Goal: Task Accomplishment & Management: Manage account settings

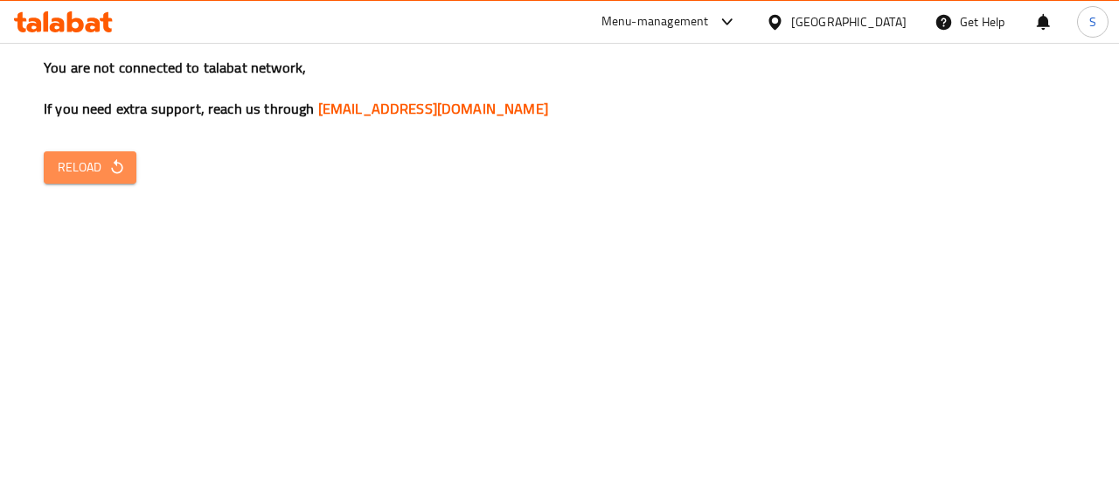
click at [102, 166] on span "Reload" at bounding box center [90, 168] width 65 height 22
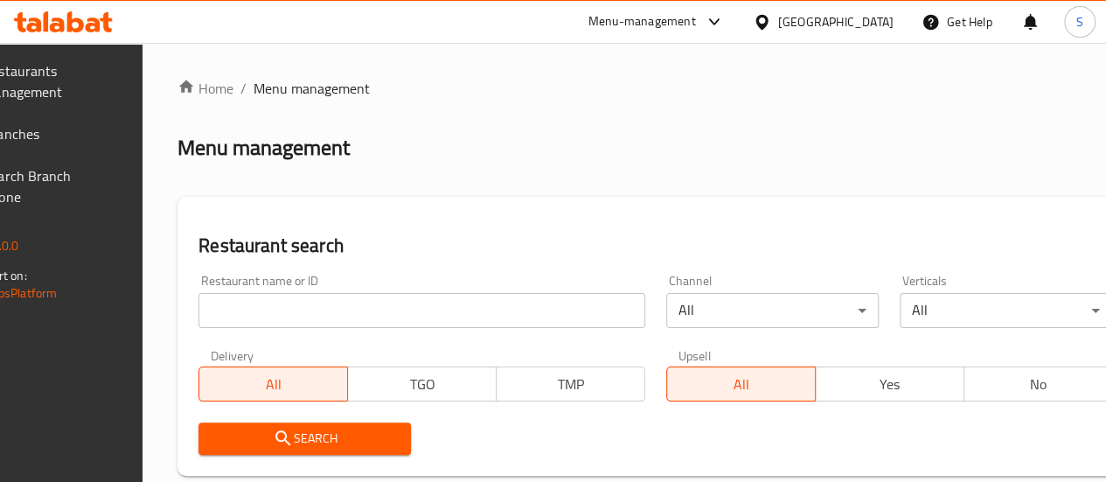
click at [59, 142] on span "Branches" at bounding box center [45, 133] width 125 height 21
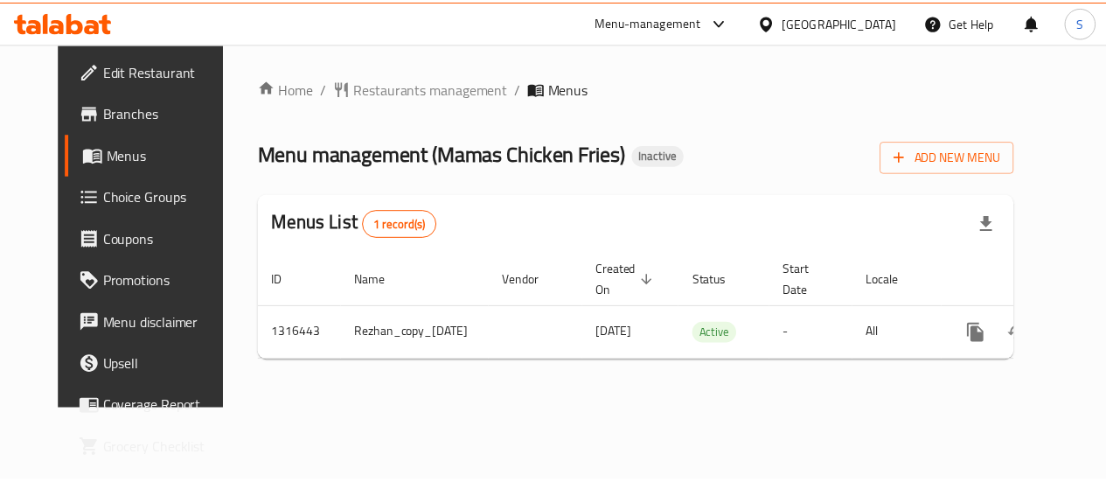
scroll to position [0, 52]
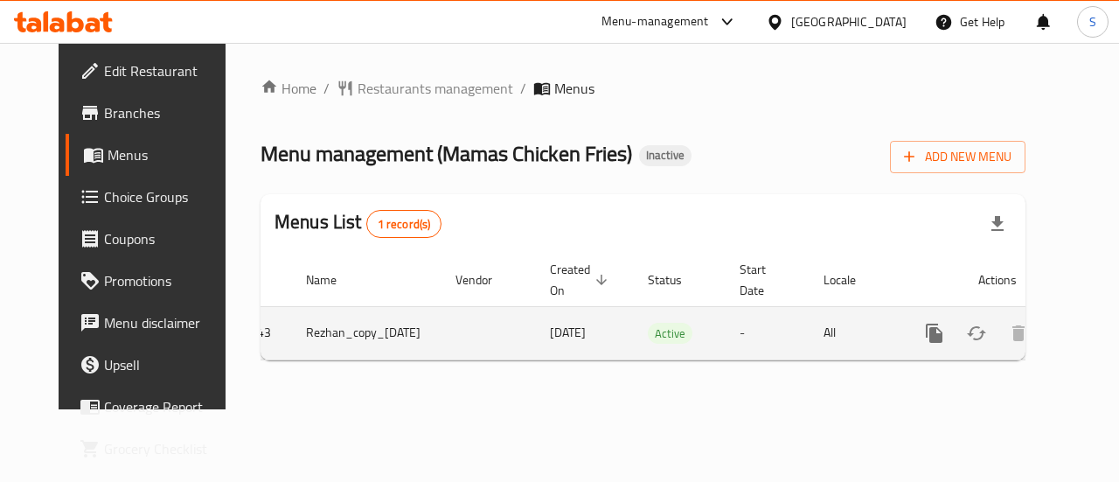
click at [1050, 326] on icon "enhanced table" at bounding box center [1060, 333] width 21 height 21
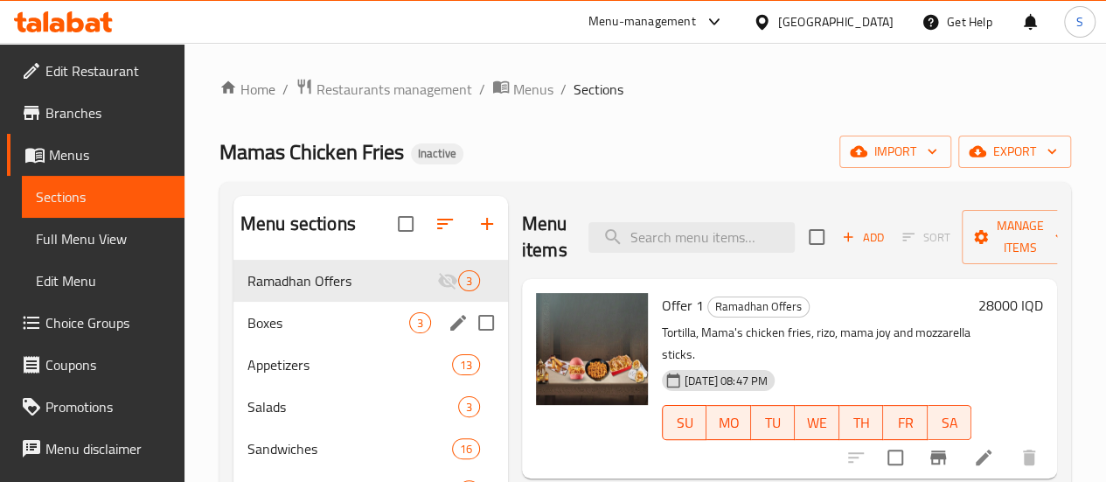
click at [334, 333] on span "Boxes" at bounding box center [328, 322] width 162 height 21
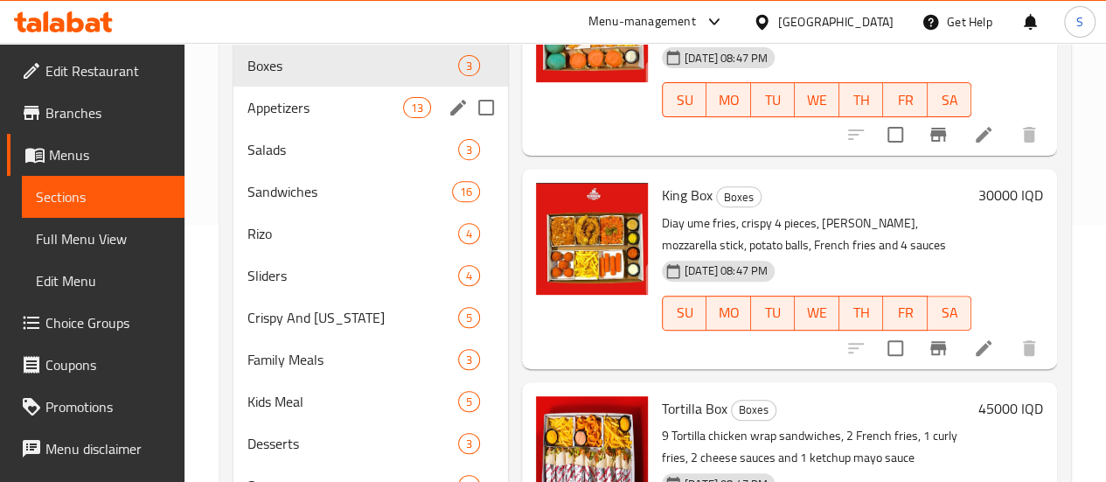
scroll to position [230, 0]
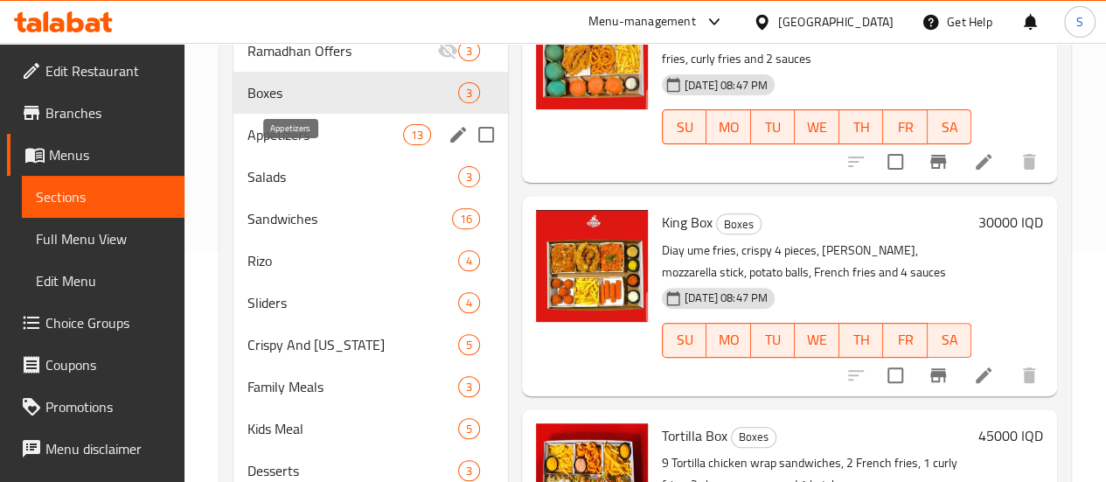
click at [305, 145] on span "Appetizers" at bounding box center [325, 134] width 156 height 21
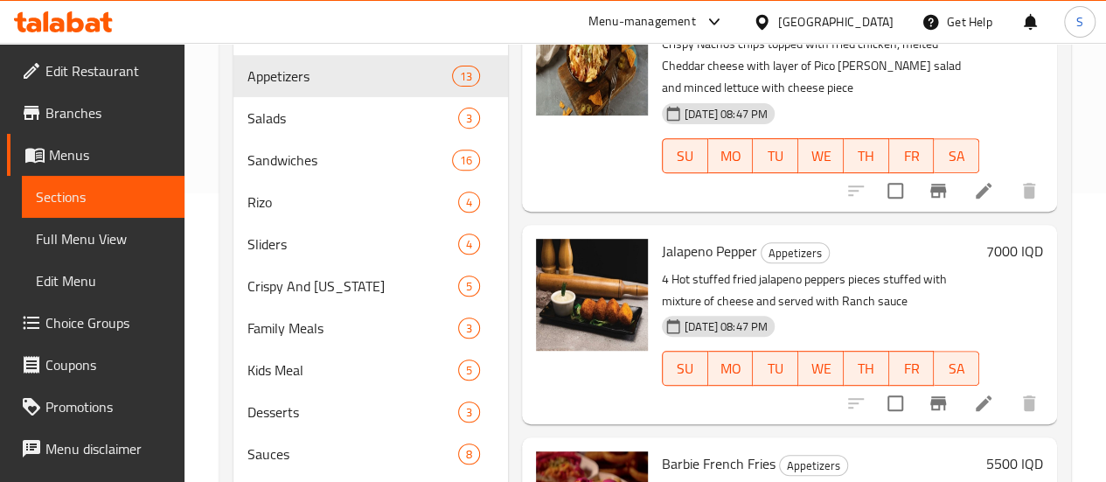
scroll to position [143, 0]
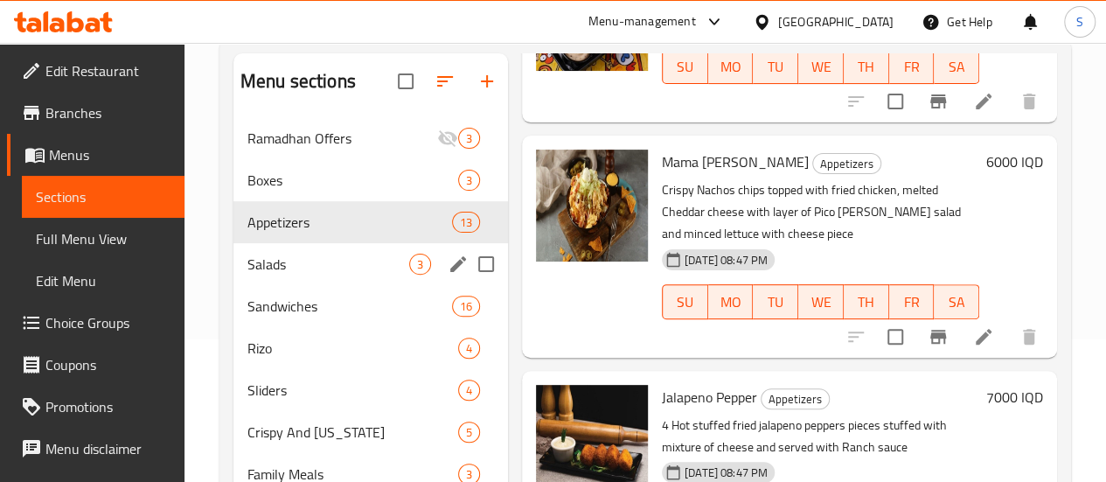
click at [303, 272] on div "Salads 3" at bounding box center [371, 264] width 275 height 42
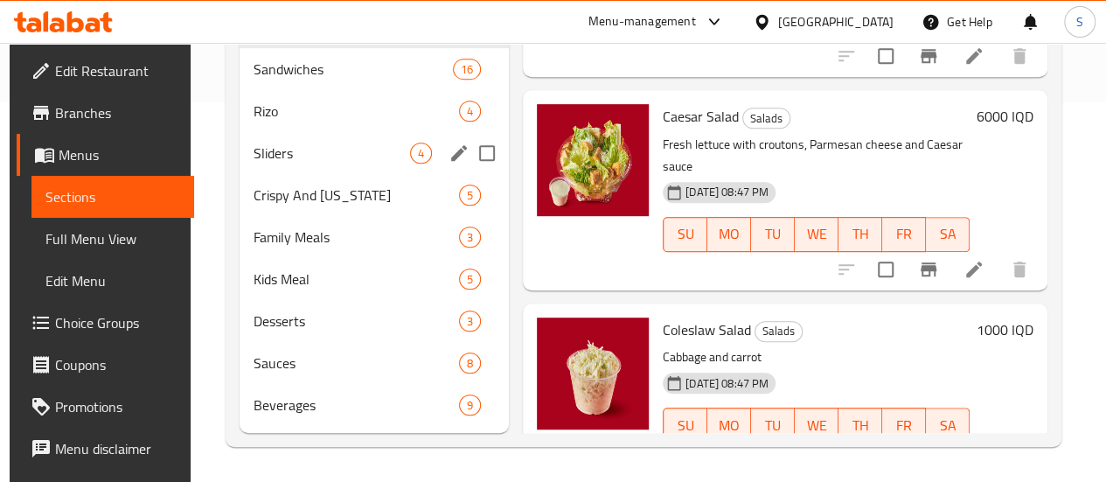
scroll to position [317, 0]
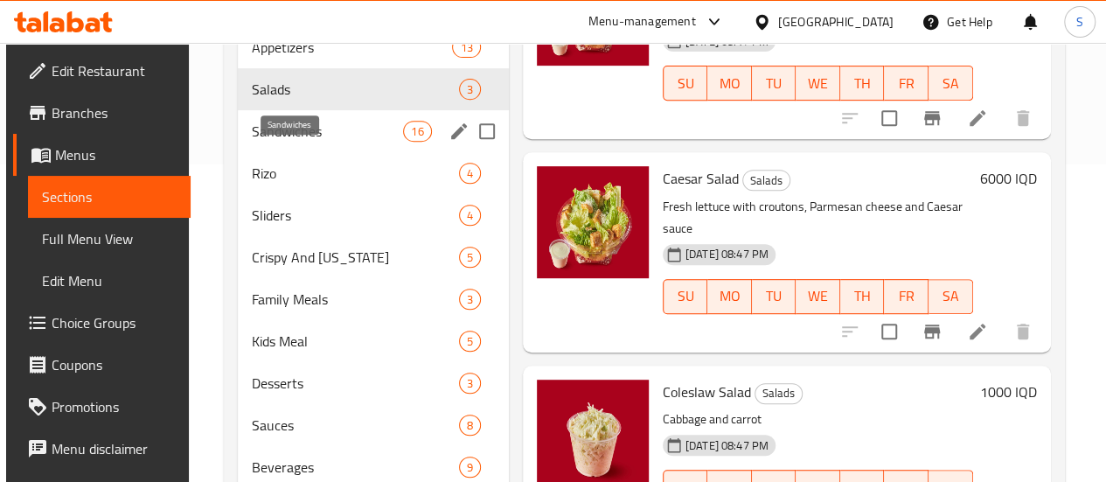
click at [317, 142] on span "Sandwiches" at bounding box center [328, 131] width 152 height 21
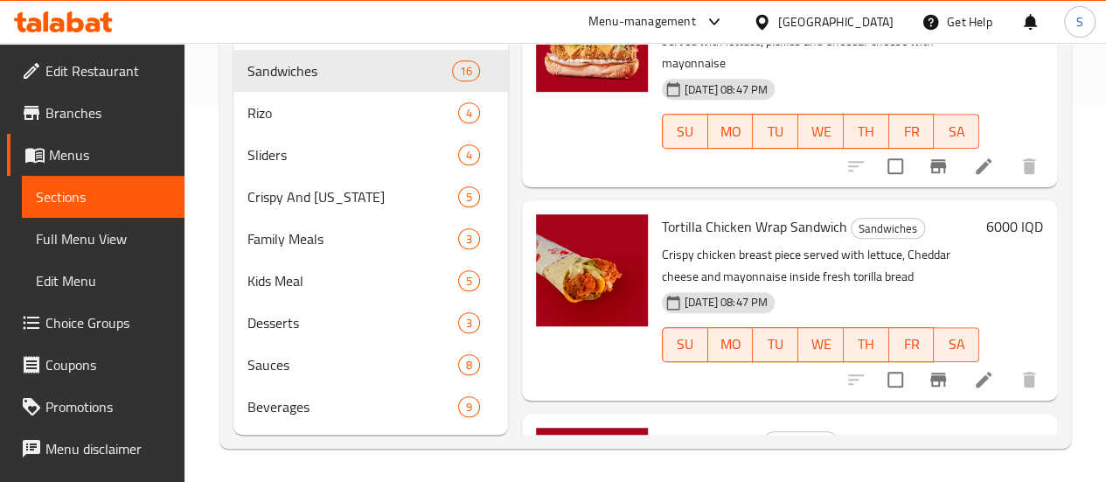
scroll to position [405, 0]
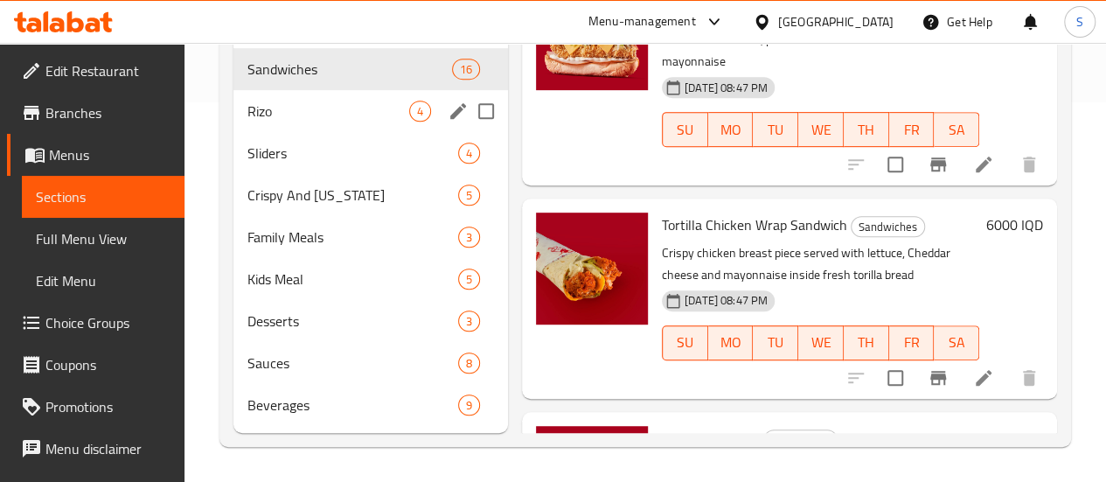
click at [278, 106] on span "Rizo" at bounding box center [328, 111] width 162 height 21
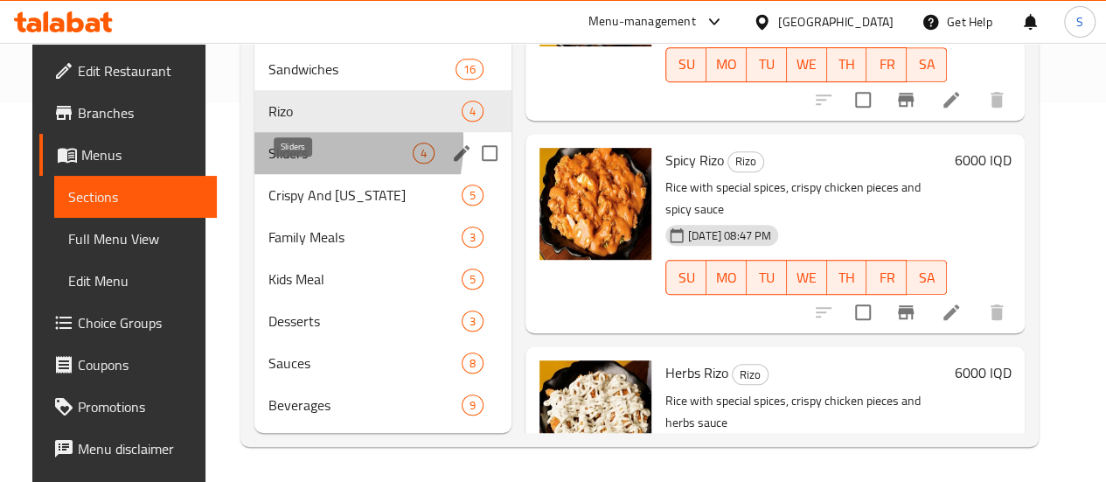
click at [268, 143] on span "Sliders" at bounding box center [340, 153] width 144 height 21
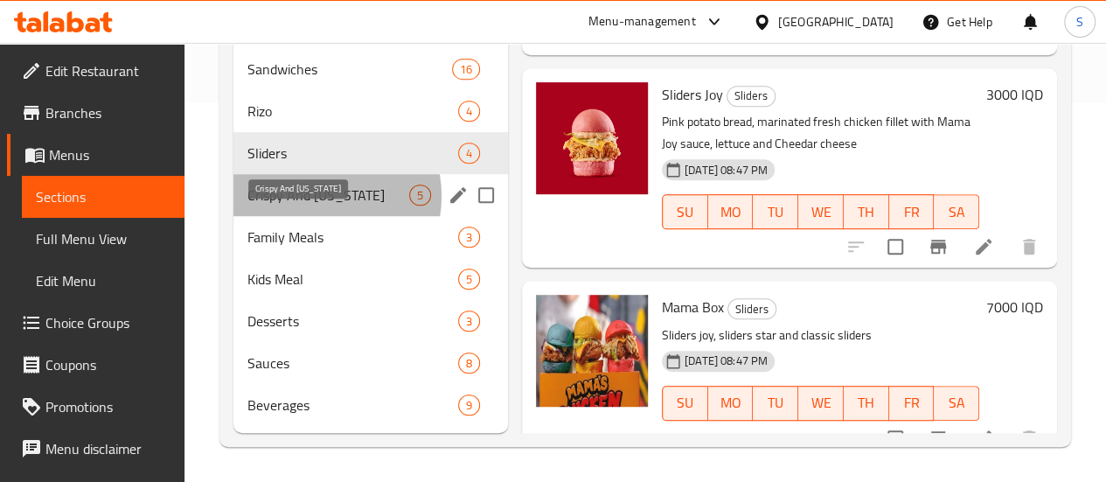
click at [313, 197] on span "Crispy And Kentucky" at bounding box center [328, 195] width 162 height 21
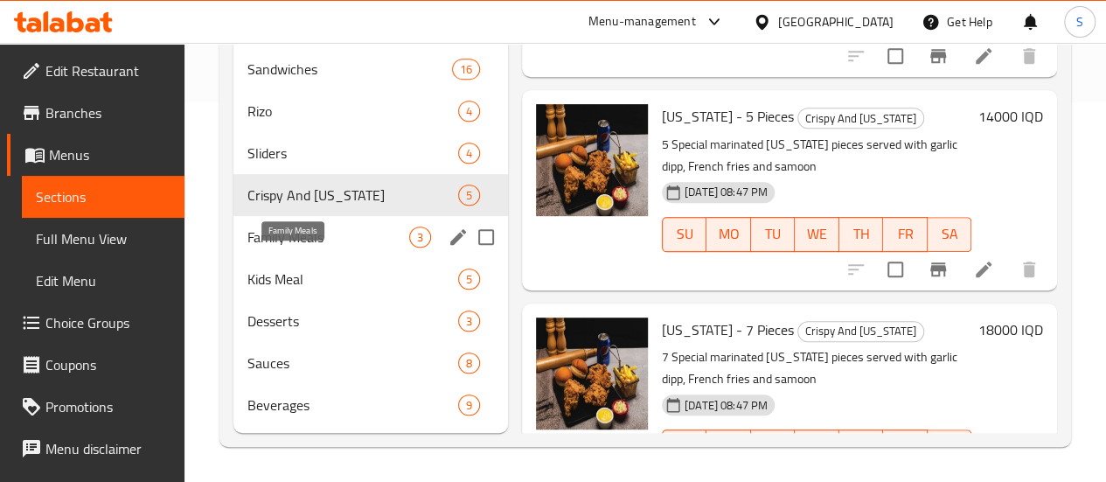
click at [276, 228] on span "Family Meals" at bounding box center [328, 237] width 162 height 21
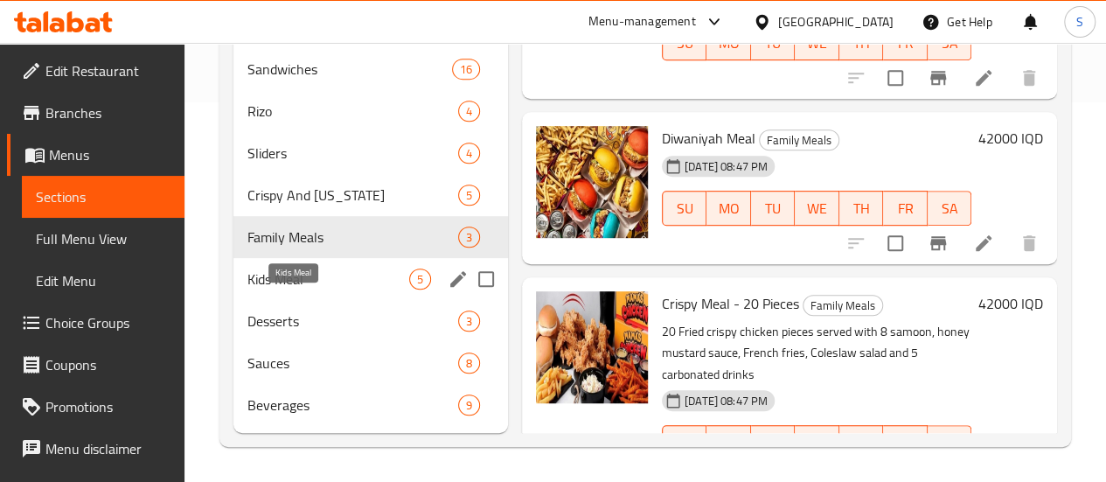
click at [326, 275] on span "Kids Meal" at bounding box center [328, 278] width 162 height 21
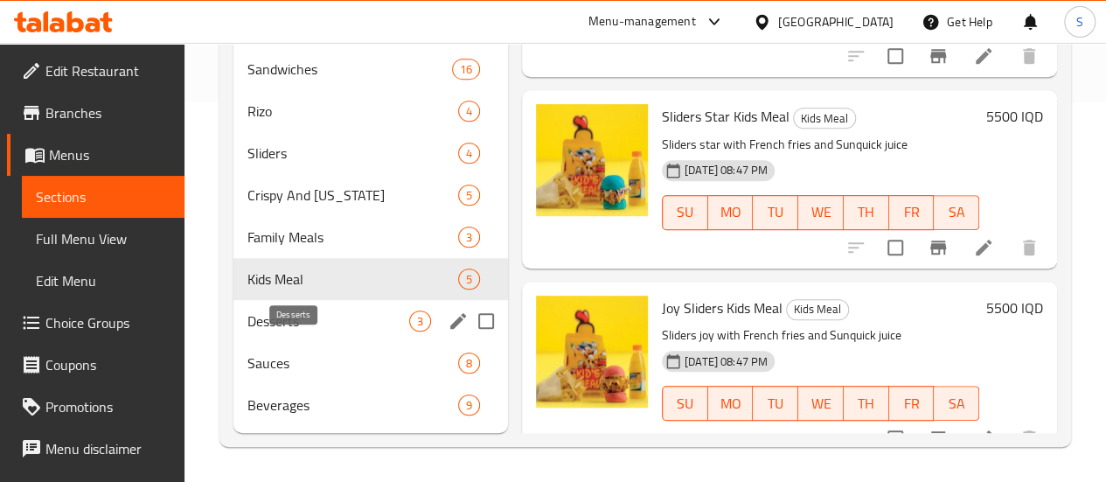
click at [285, 321] on span "Desserts" at bounding box center [328, 320] width 162 height 21
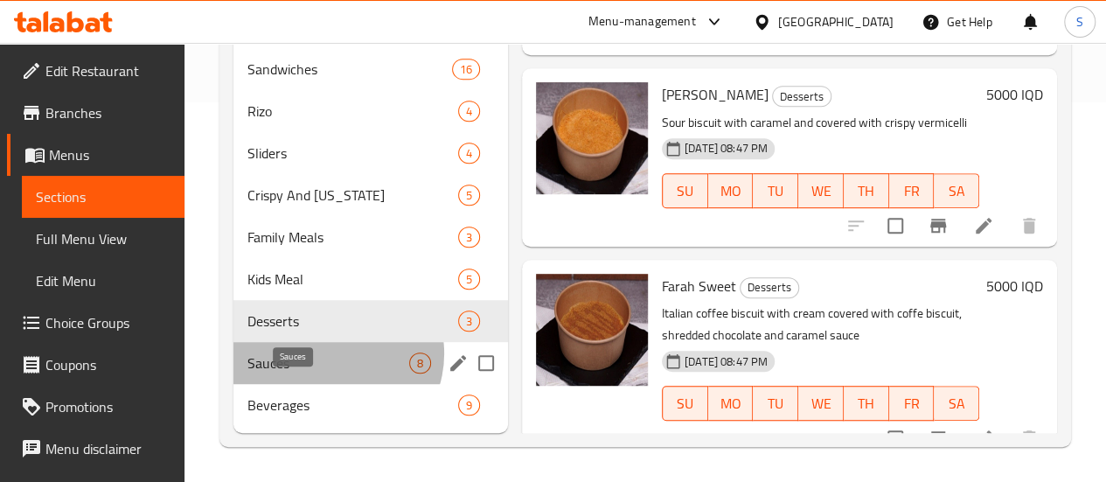
click at [332, 354] on span "Sauces" at bounding box center [328, 362] width 162 height 21
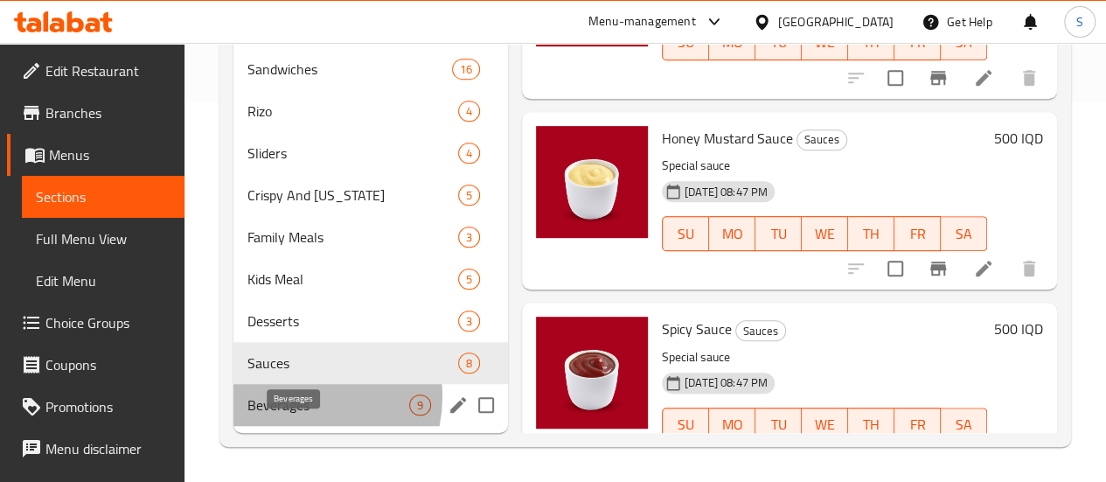
click at [301, 398] on span "Beverages" at bounding box center [328, 404] width 162 height 21
